Goal: Task Accomplishment & Management: Complete application form

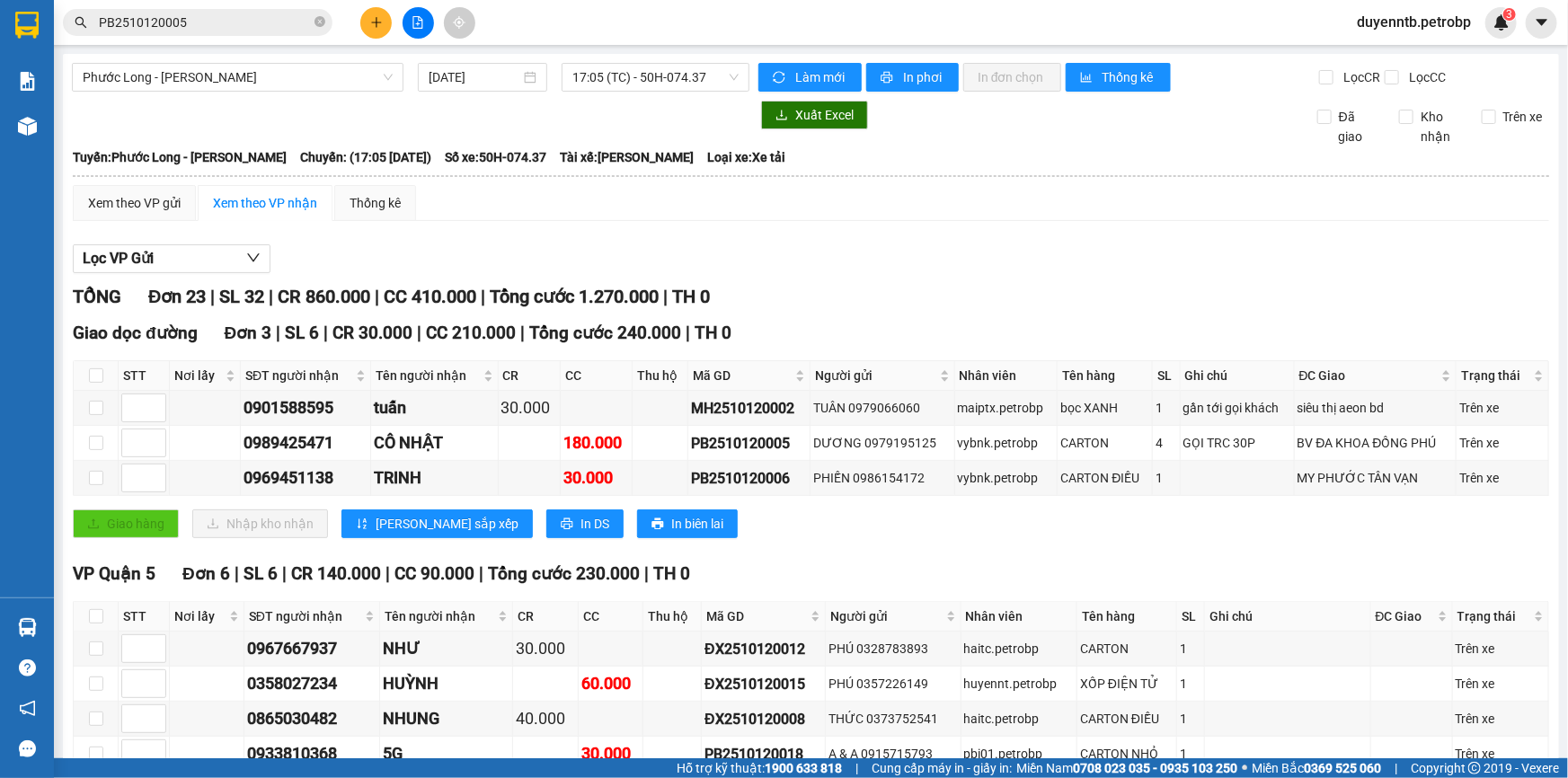
scroll to position [244, 0]
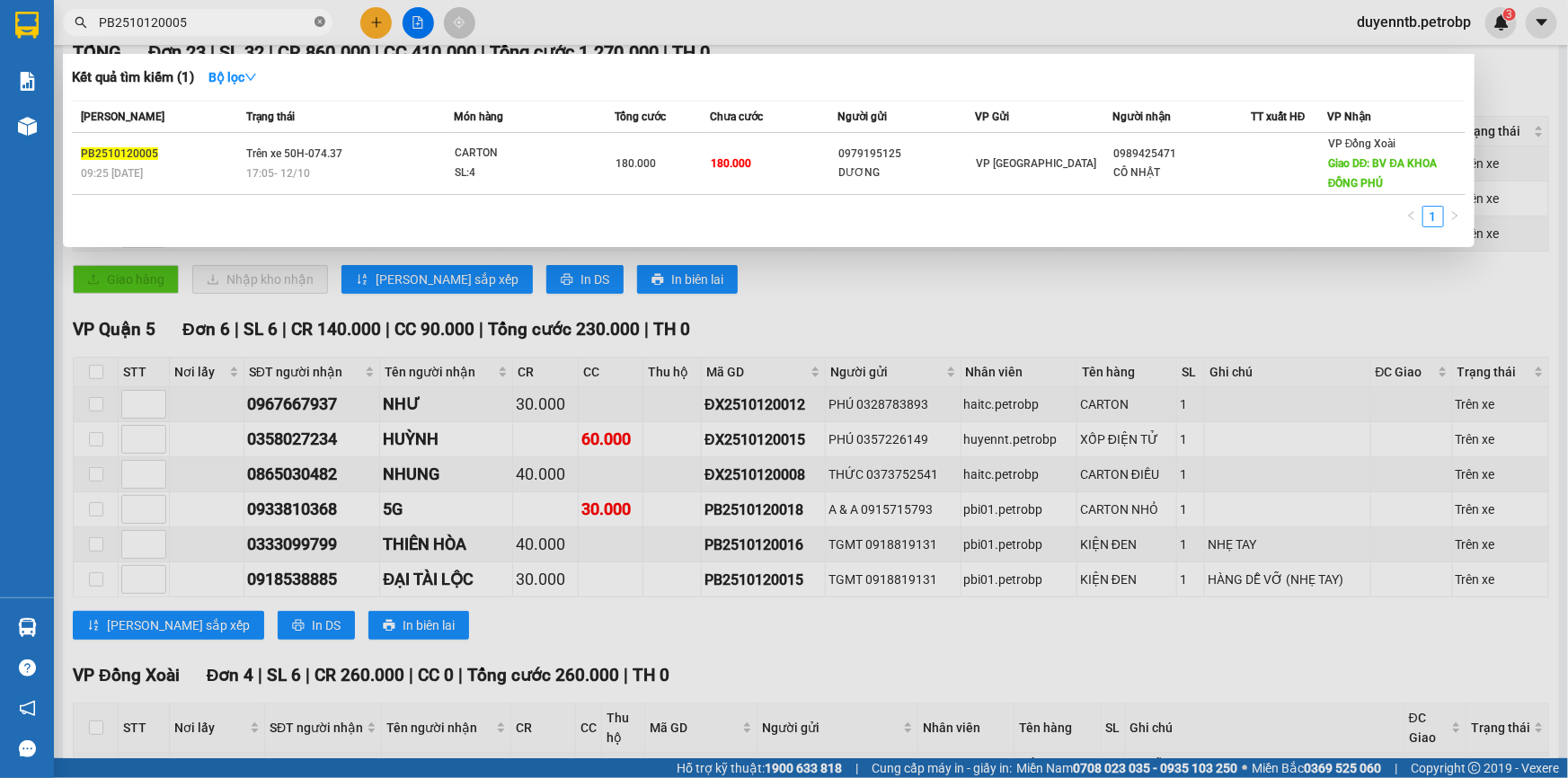
click at [315, 24] on icon "close-circle" at bounding box center [319, 21] width 11 height 11
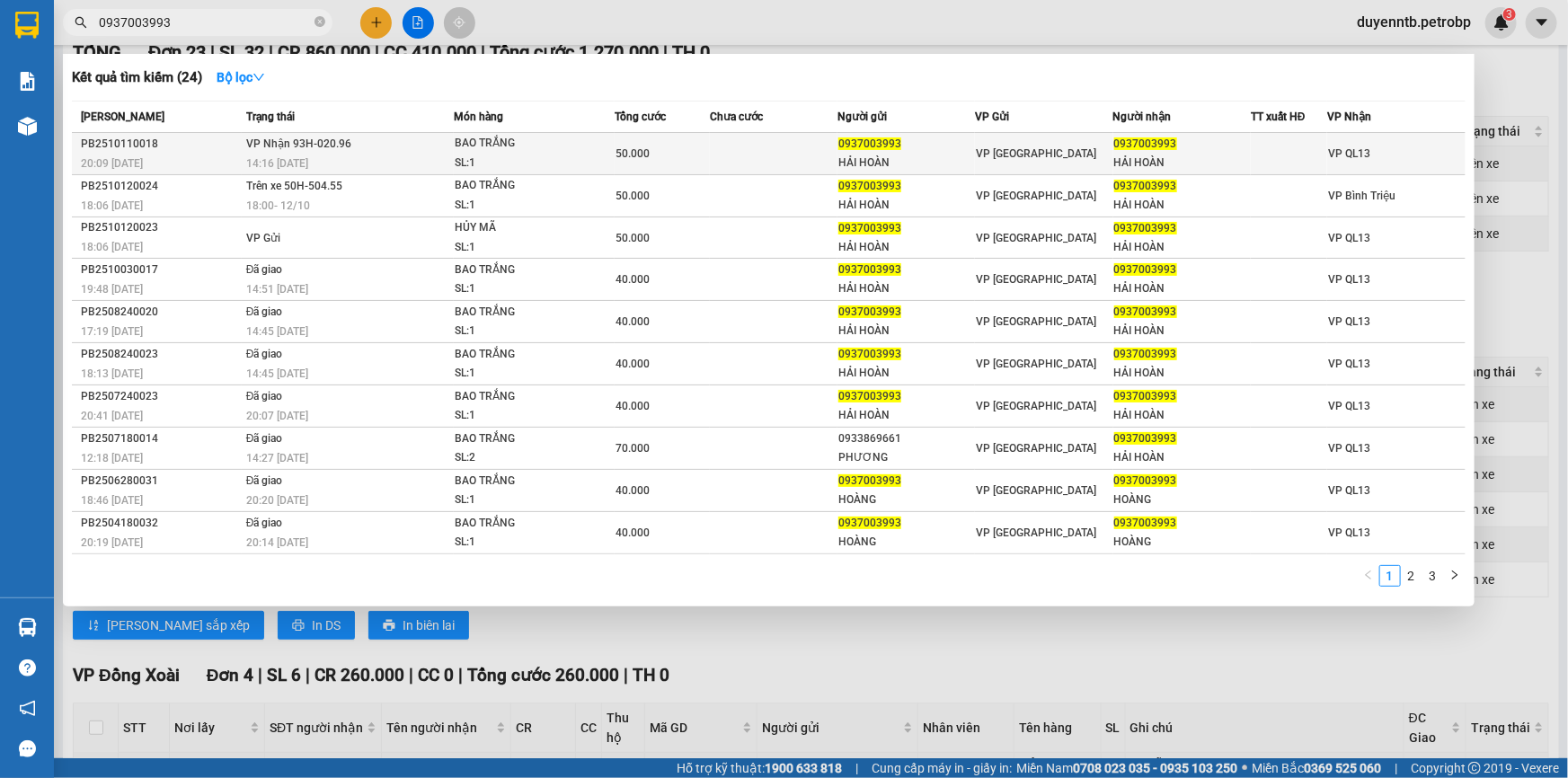
type input "0937003993"
click at [727, 157] on td at bounding box center [773, 154] width 128 height 42
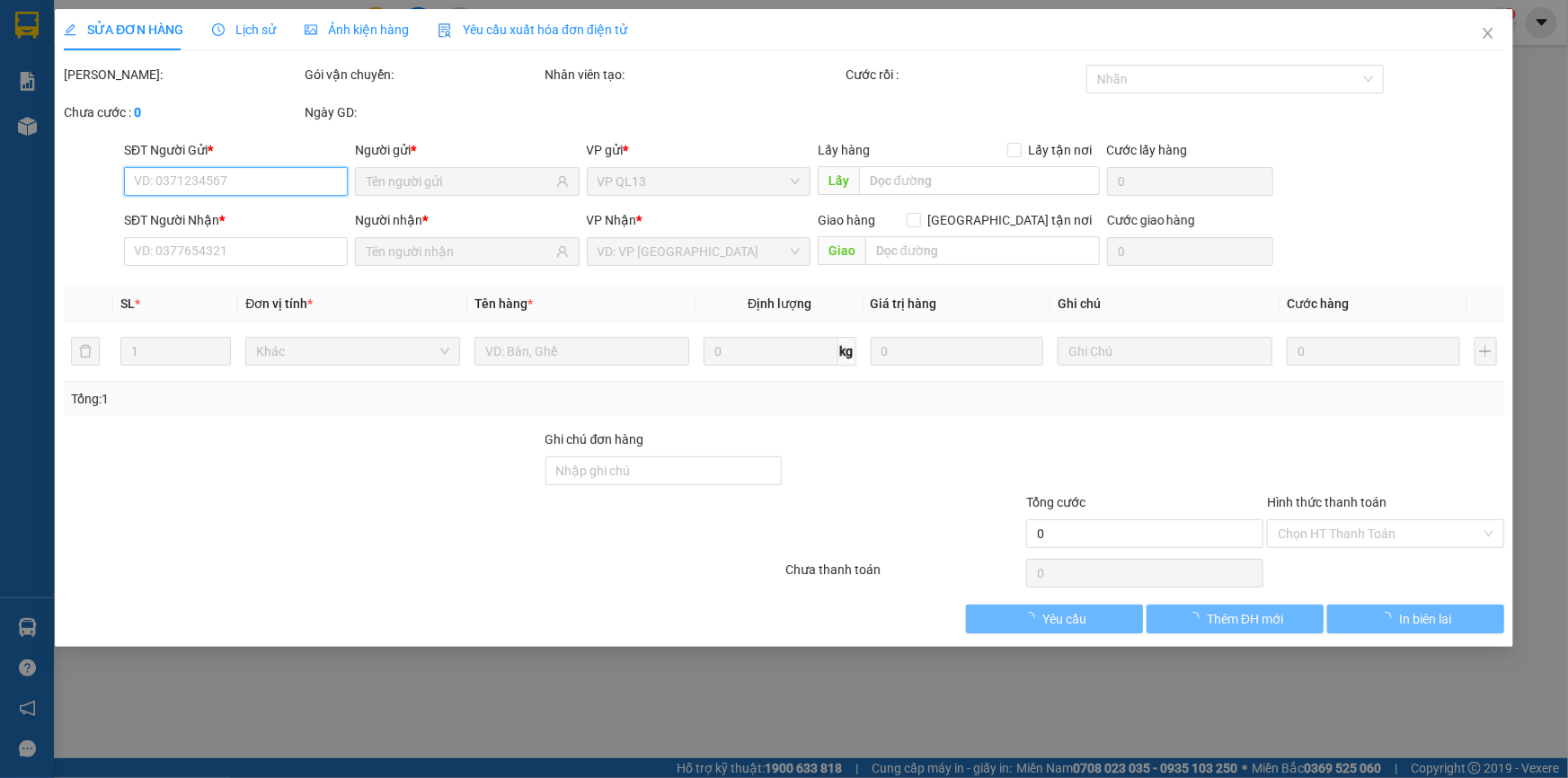
type input "0937003993"
type input "HẢI HOÀN"
type input "0937003993"
type input "HẢI HOÀN"
type input "50.000"
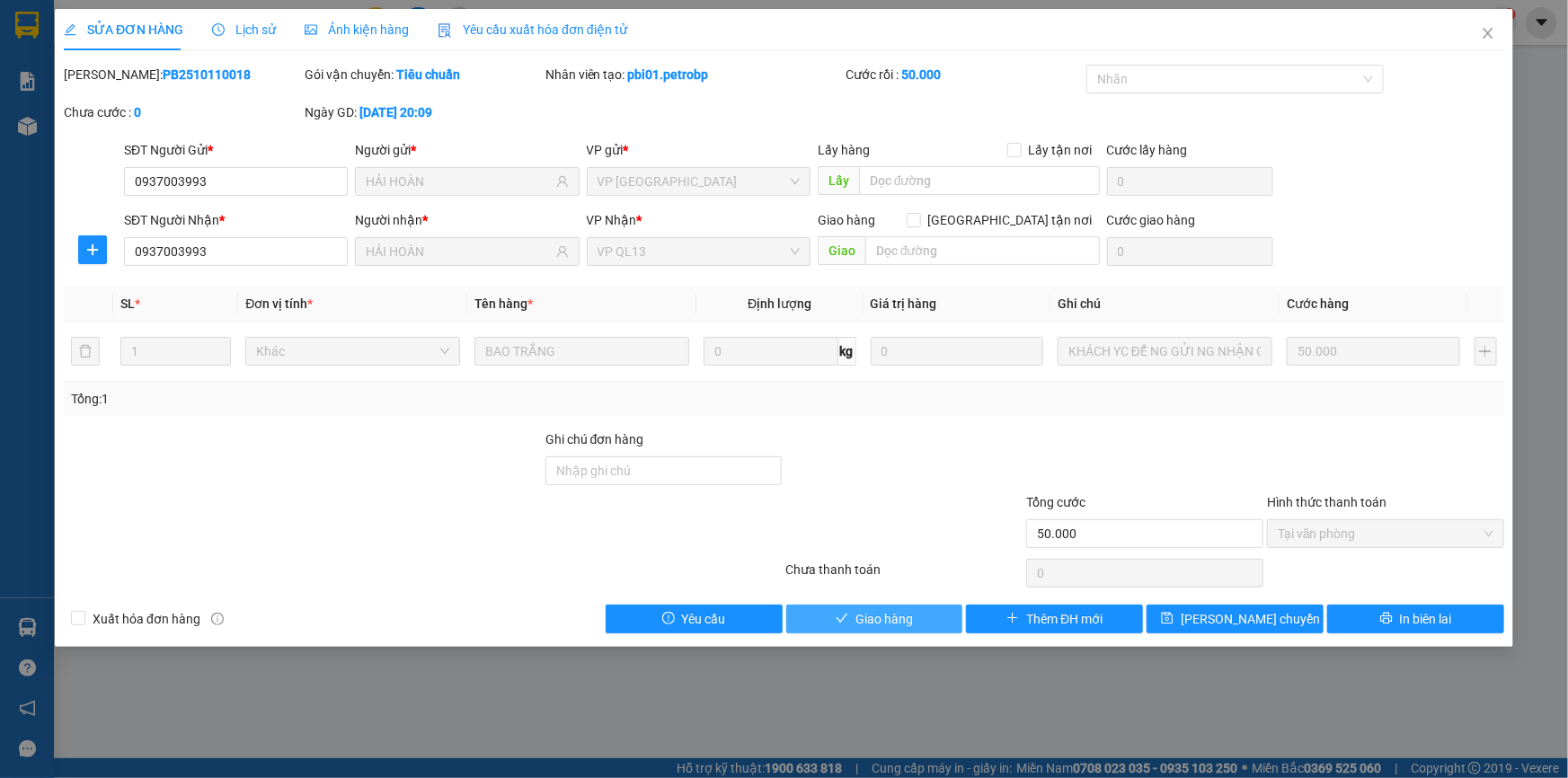
click at [850, 613] on button "Giao hàng" at bounding box center [874, 619] width 177 height 29
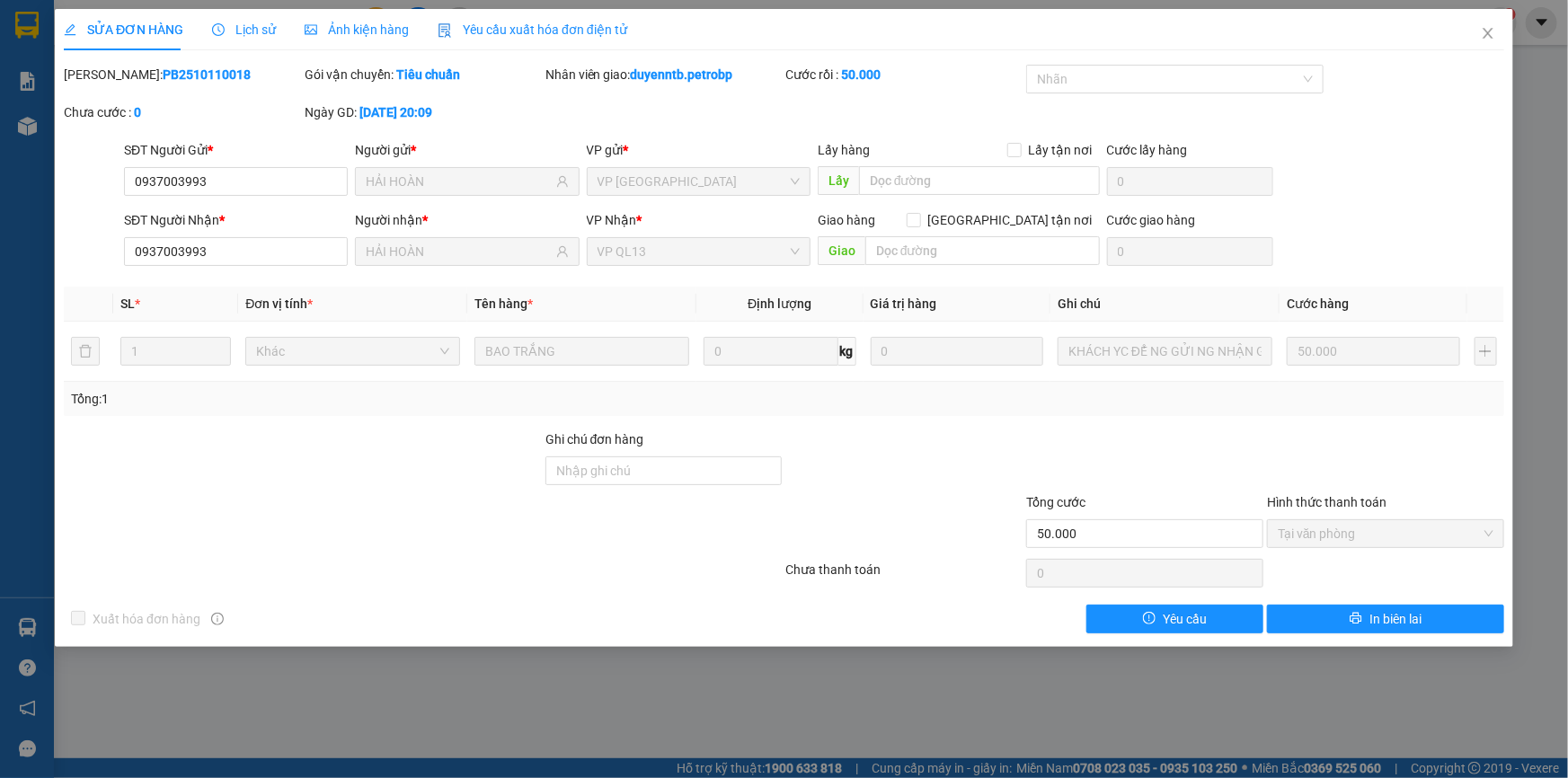
click at [674, 688] on div "SỬA ĐƠN HÀNG Lịch sử Ảnh kiện hàng Yêu cầu xuất hóa đơn điện tử Total Paid Fee …" at bounding box center [784, 389] width 1568 height 778
click at [1482, 36] on icon "close" at bounding box center [1487, 33] width 14 height 14
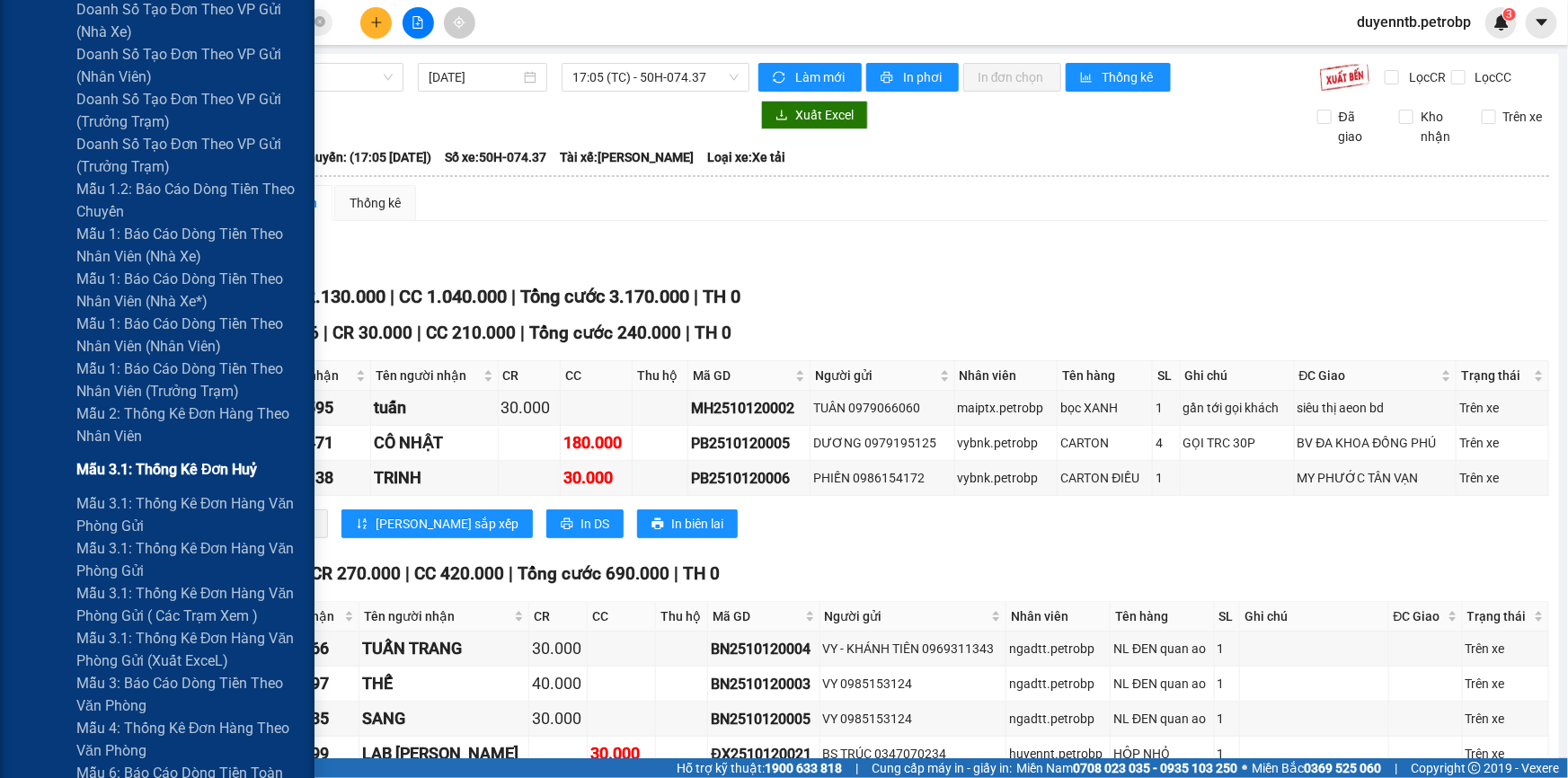
scroll to position [653, 0]
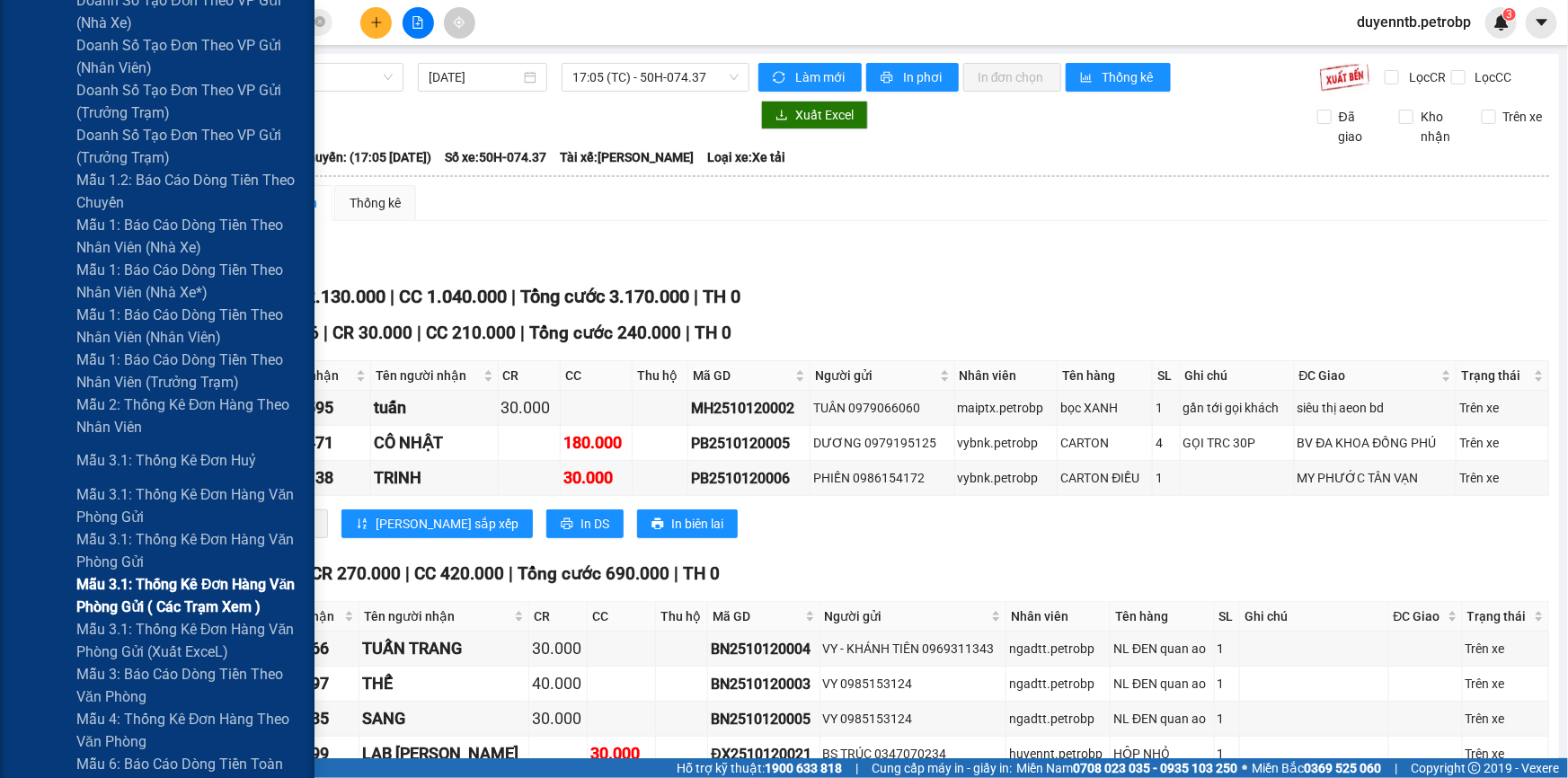
drag, startPoint x: 256, startPoint y: 603, endPoint x: 128, endPoint y: 610, distance: 128.2
click at [128, 610] on span "Mẫu 3.1: Thống kê đơn hàng văn phòng gửi ( các trạm xem )" at bounding box center [188, 596] width 225 height 45
